Goal: Task Accomplishment & Management: Use online tool/utility

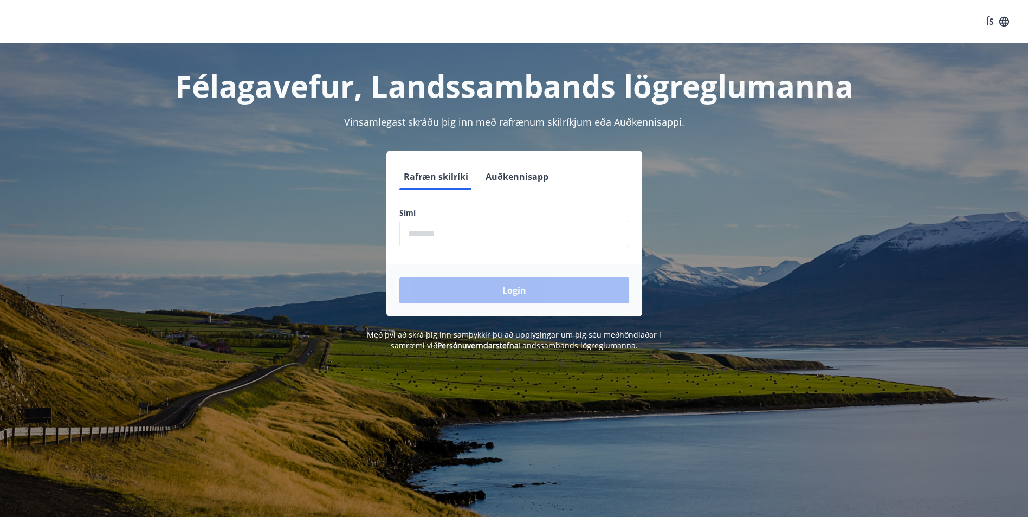
click at [433, 239] on input "phone" at bounding box center [514, 234] width 230 height 27
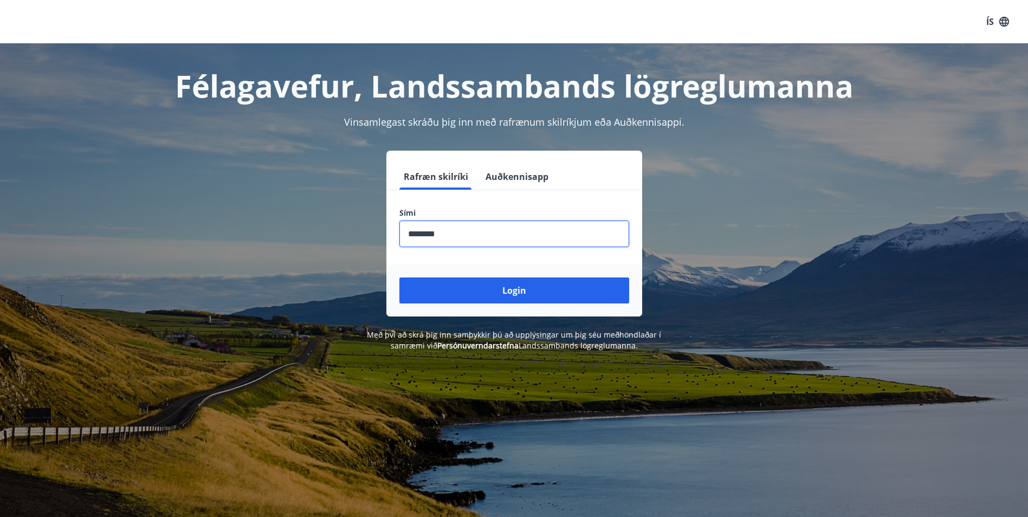
type input "********"
click at [399, 277] on button "Login" at bounding box center [514, 290] width 230 height 26
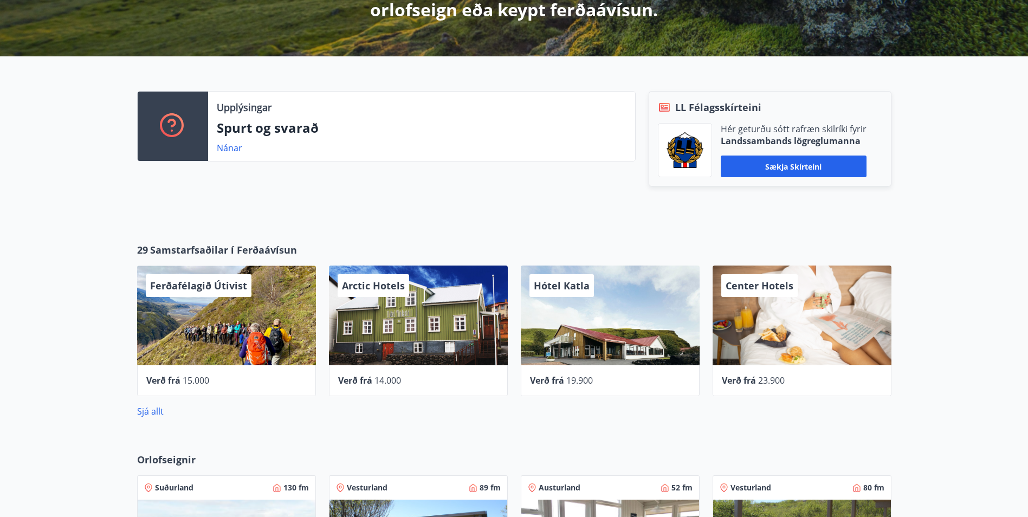
scroll to position [325, 0]
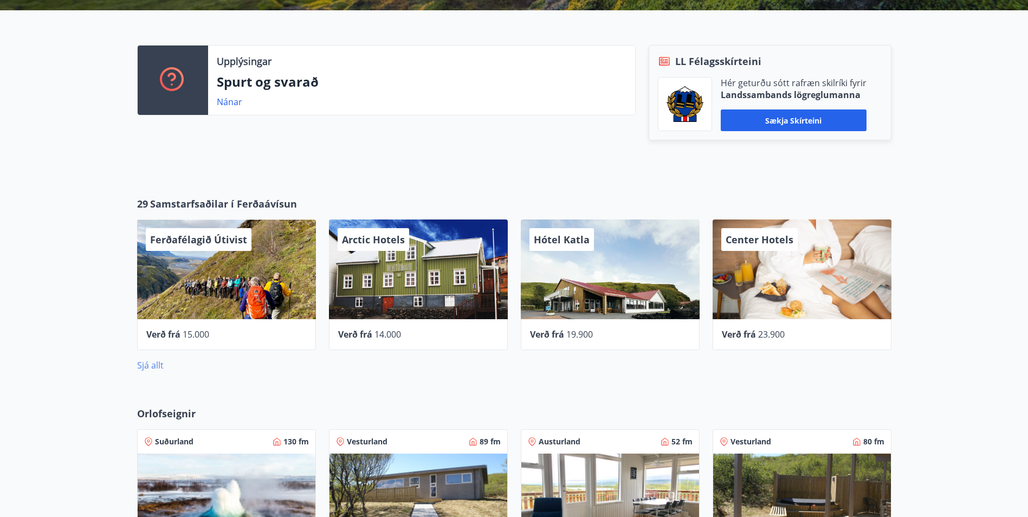
click at [146, 360] on link "Sjá allt" at bounding box center [150, 365] width 27 height 12
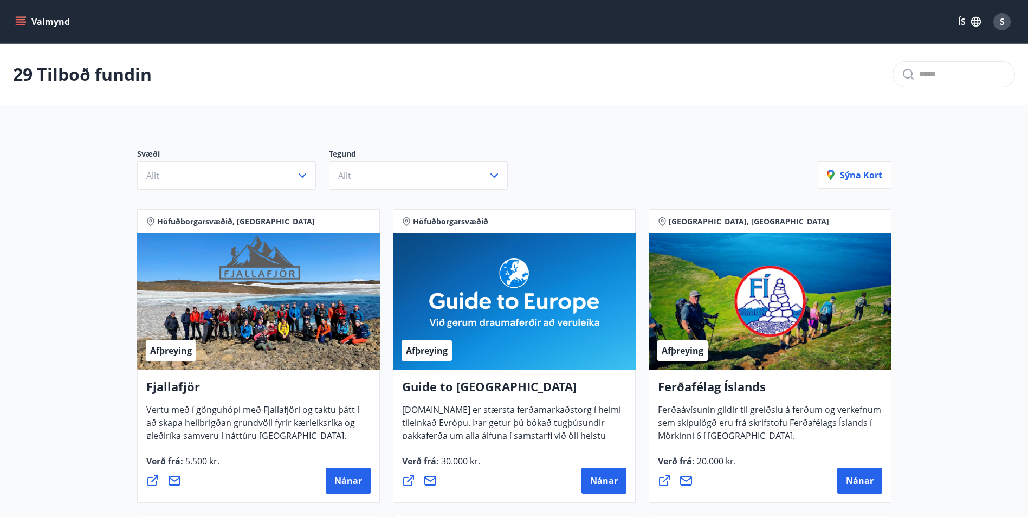
click at [24, 19] on icon "menu" at bounding box center [21, 19] width 10 height 1
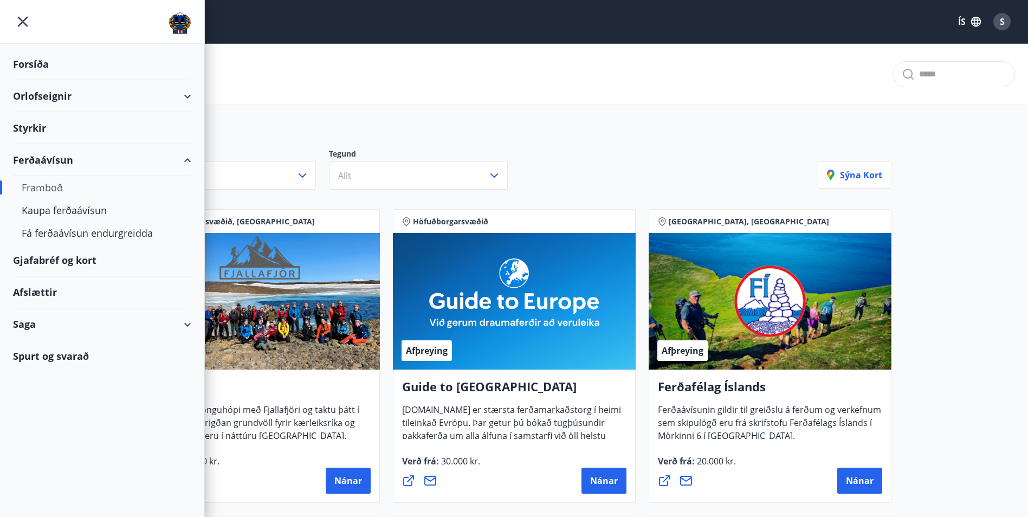
click at [65, 256] on div "Gjafabréf og kort" at bounding box center [102, 260] width 178 height 32
